Goal: Find specific page/section: Find specific page/section

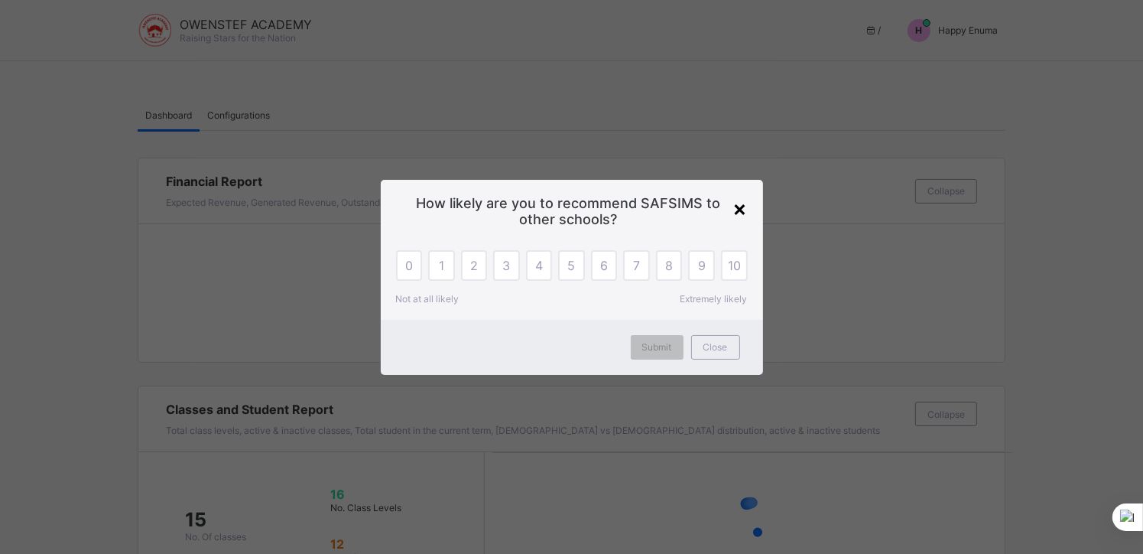
click at [735, 206] on div "×" at bounding box center [740, 208] width 15 height 26
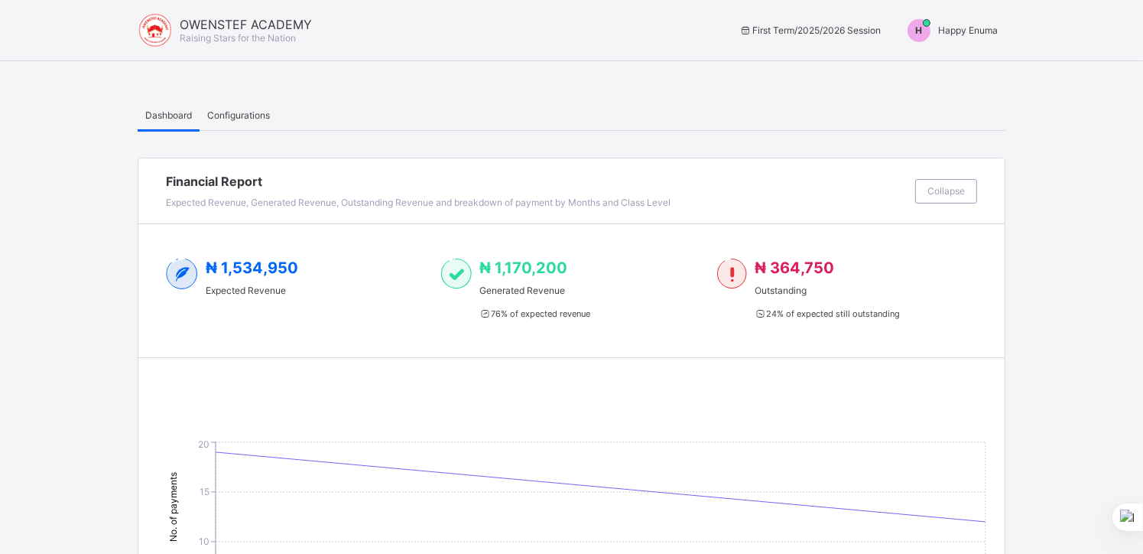
click at [957, 28] on span "Happy Enuma" at bounding box center [968, 29] width 60 height 11
click at [942, 63] on span "Switch to Admin View" at bounding box center [940, 66] width 116 height 18
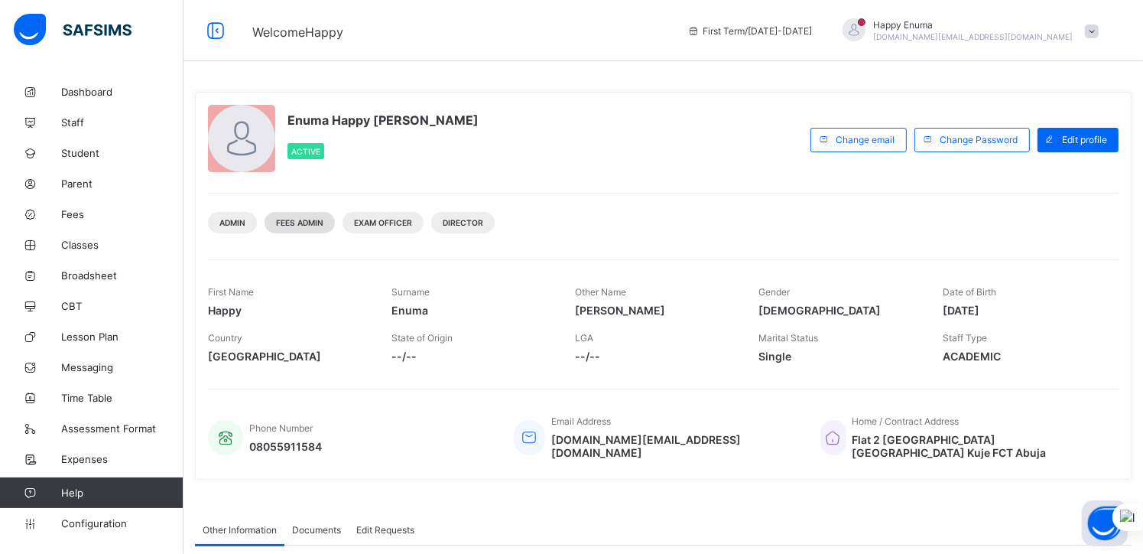
click at [294, 223] on span "Fees Admin" at bounding box center [299, 222] width 47 height 9
click at [73, 205] on link "Fees" at bounding box center [91, 214] width 183 height 31
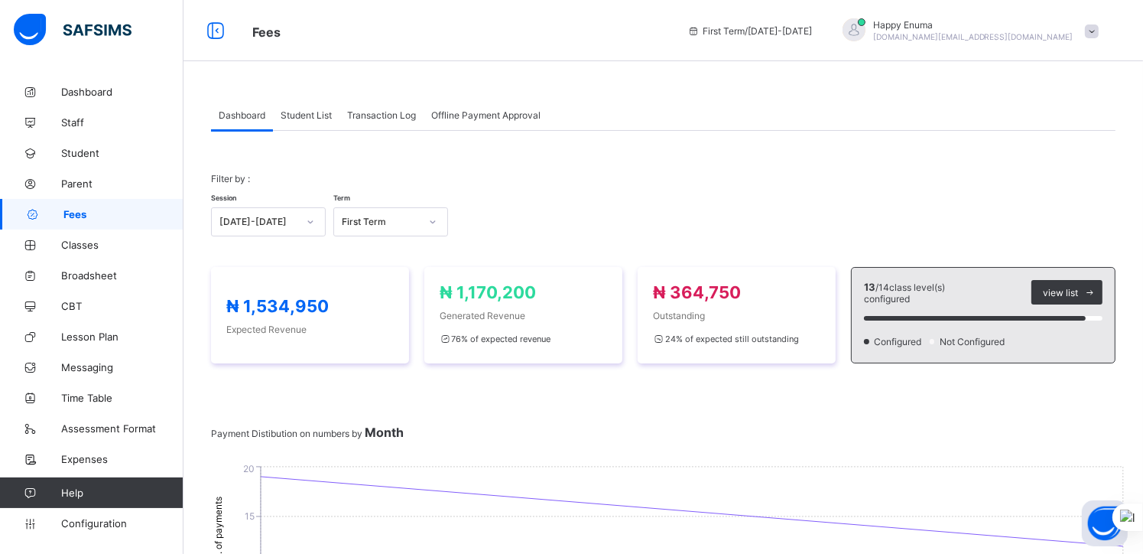
click at [303, 109] on span "Student List" at bounding box center [306, 114] width 51 height 11
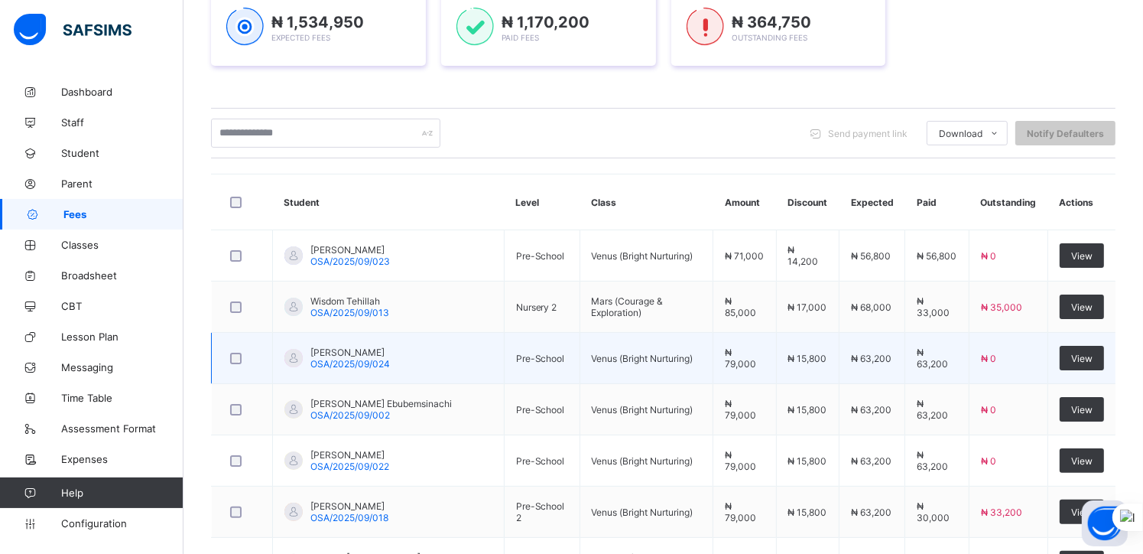
scroll to position [248, 0]
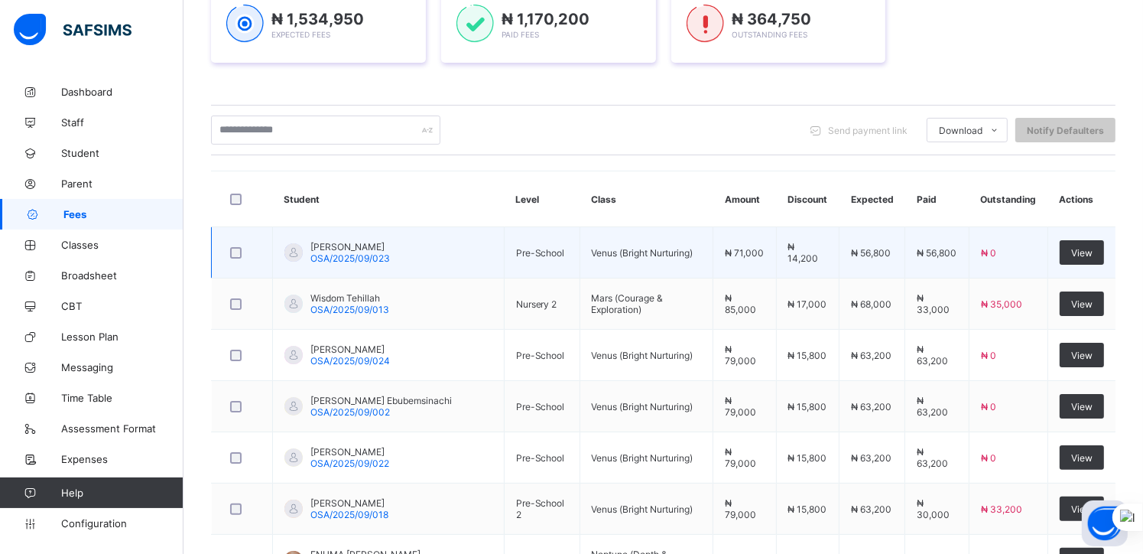
click at [326, 247] on span "Okolie Charles" at bounding box center [350, 246] width 80 height 11
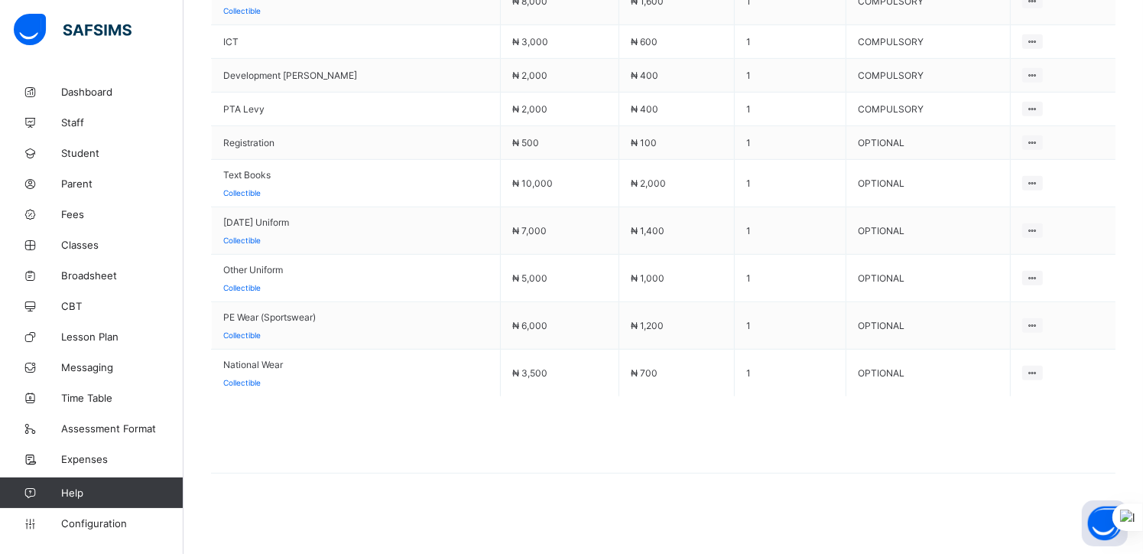
scroll to position [904, 0]
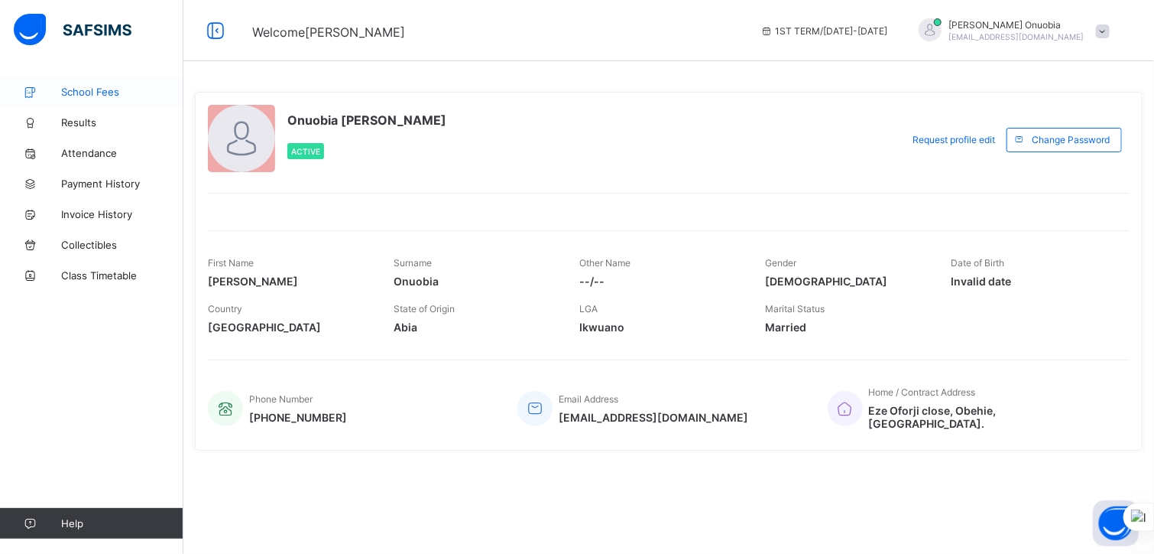
click at [84, 91] on span "School Fees" at bounding box center [122, 92] width 122 height 12
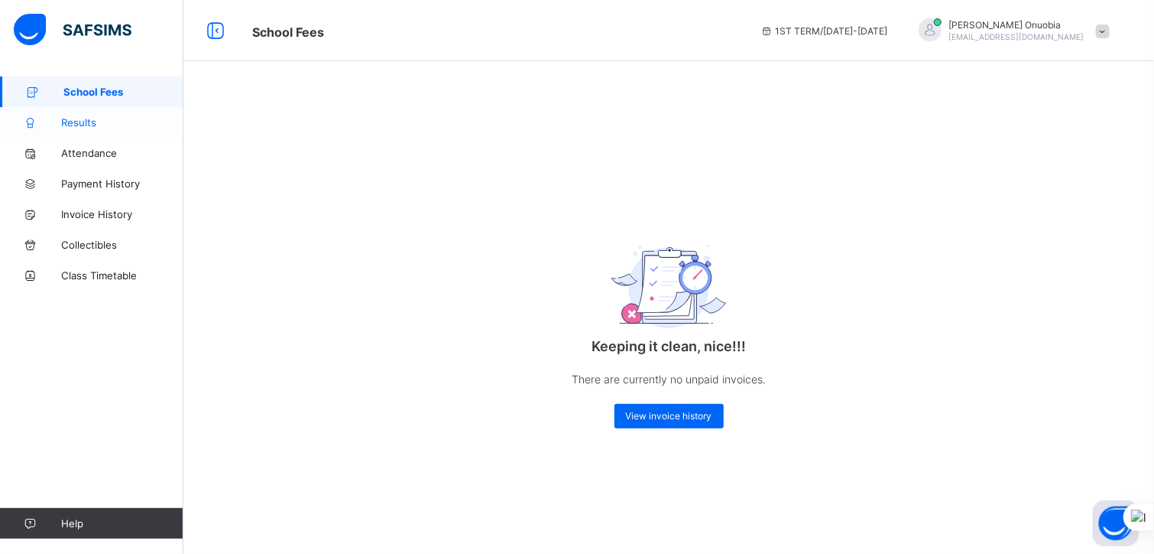
click at [67, 125] on span "Results" at bounding box center [122, 122] width 122 height 12
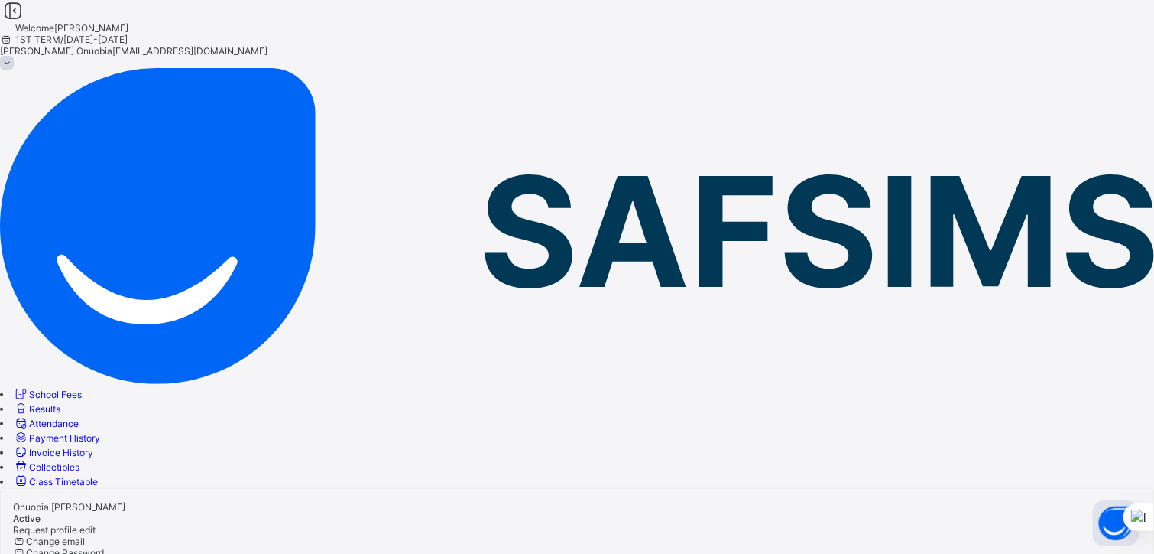
click at [112, 45] on span "Mrs Ekeoma Onuobia" at bounding box center [56, 50] width 112 height 11
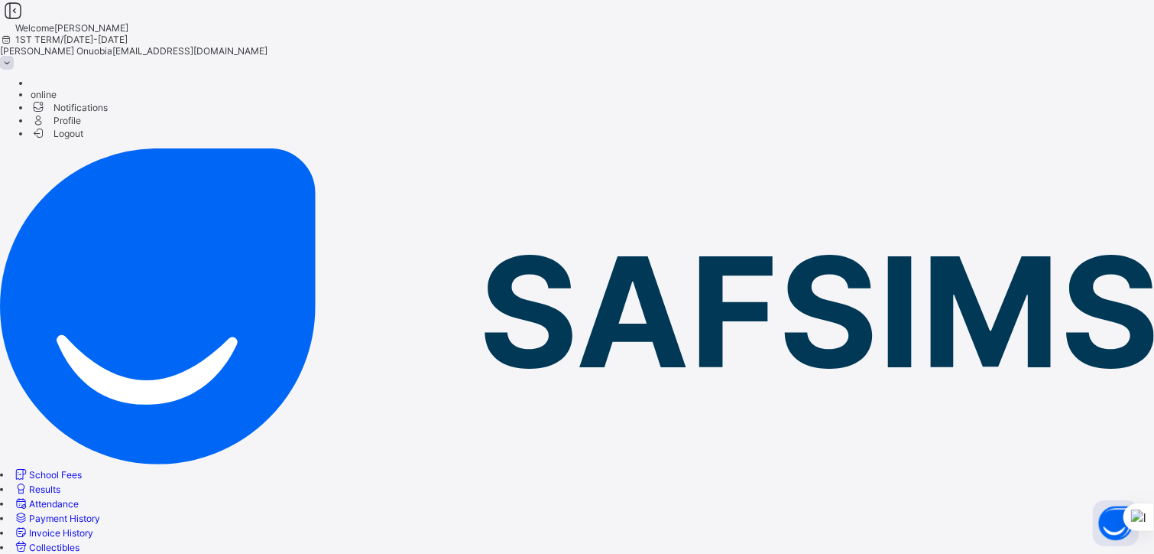
click at [83, 141] on span "Logout" at bounding box center [57, 133] width 53 height 16
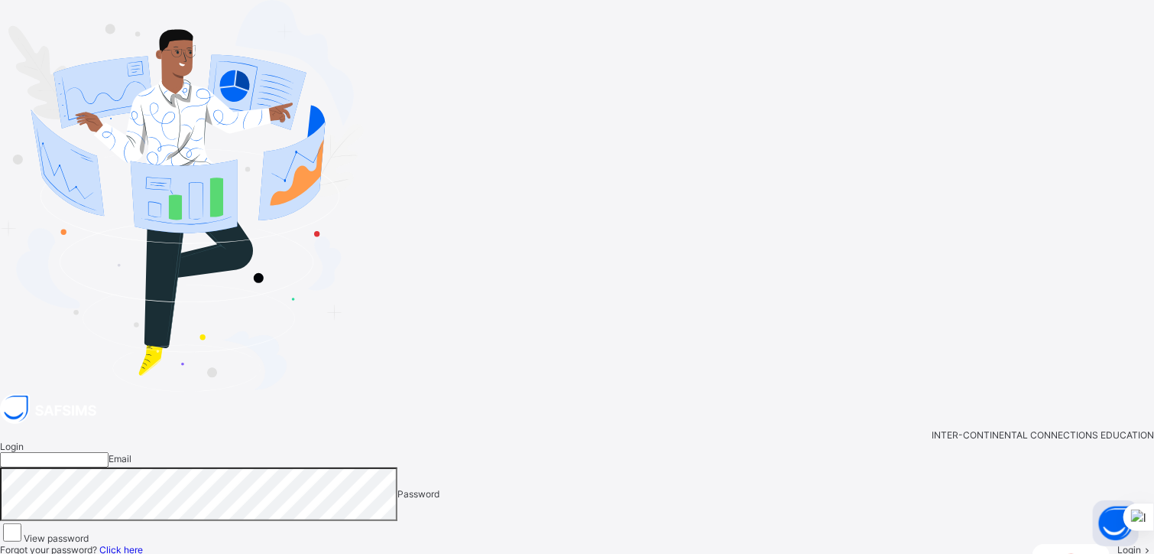
type input "**********"
click at [1118, 544] on span "Login" at bounding box center [1130, 549] width 24 height 11
